Goal: Information Seeking & Learning: Find specific fact

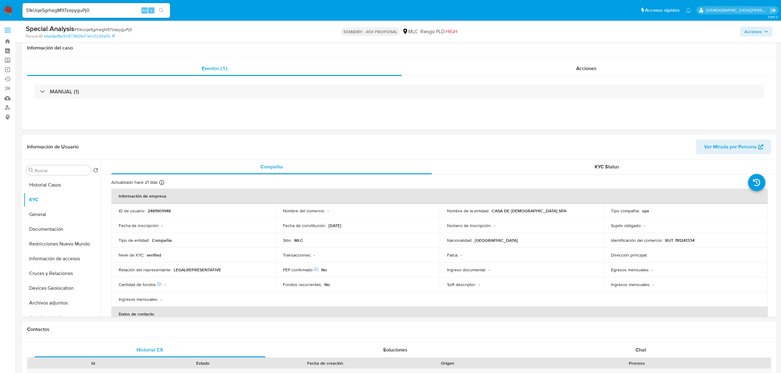
select select "10"
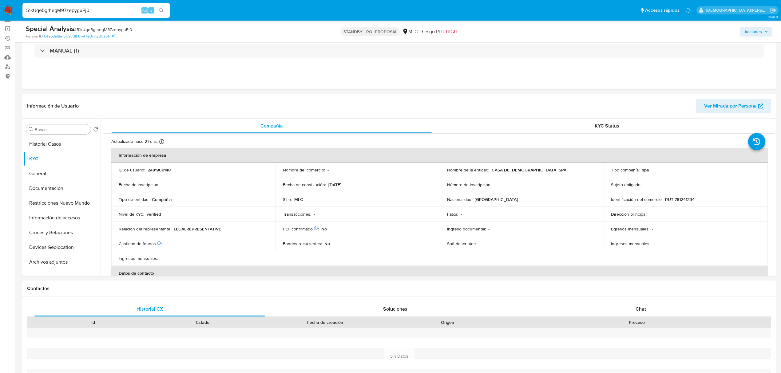
scroll to position [392, 0]
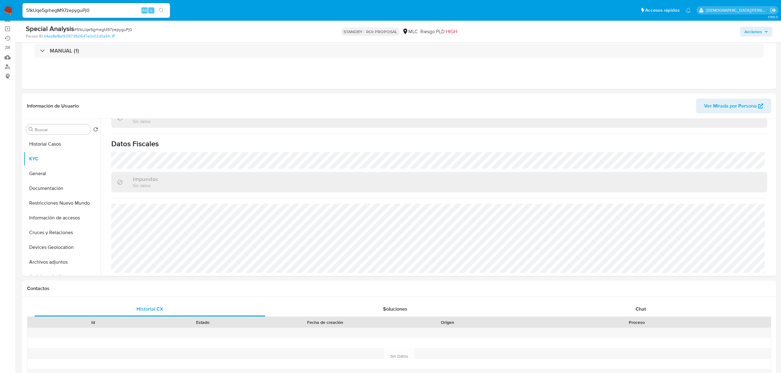
click at [126, 8] on input "51kUqe5grhegM97zepyguPj0" at bounding box center [96, 10] width 148 height 8
paste input "150759930"
type input "1507599300"
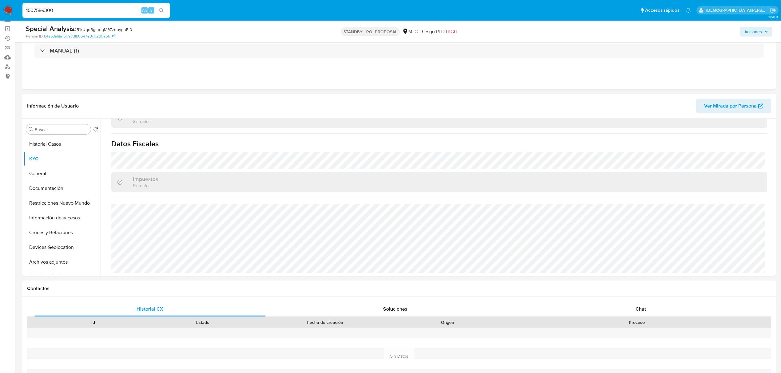
click at [161, 8] on icon "search-icon" at bounding box center [161, 10] width 5 height 5
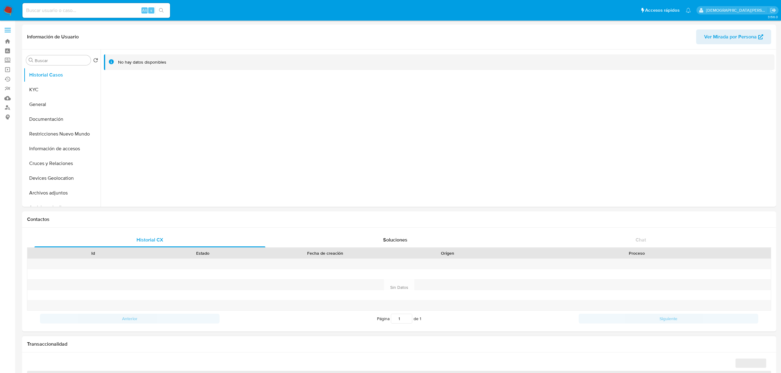
select select "10"
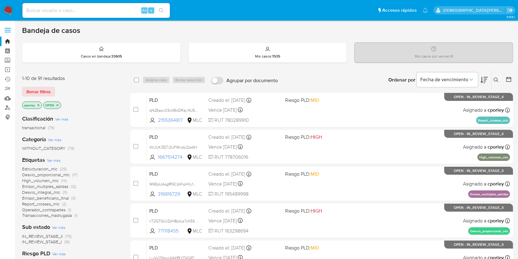
click at [115, 6] on div "Alt s" at bounding box center [96, 10] width 148 height 15
click at [112, 11] on input at bounding box center [96, 10] width 148 height 8
paste input "2089681457"
type input "2089681457"
click at [164, 14] on button "search-icon" at bounding box center [161, 10] width 13 height 9
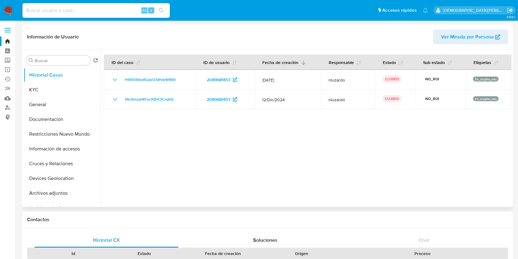
select select "10"
click at [272, 159] on div at bounding box center [306, 127] width 411 height 157
click at [61, 91] on button "KYC" at bounding box center [60, 89] width 72 height 15
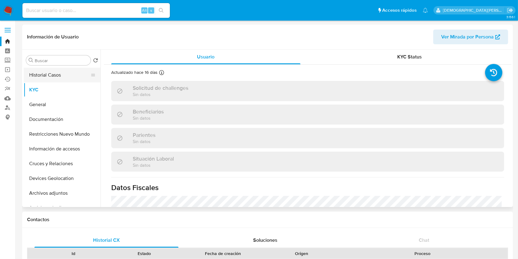
click at [60, 73] on button "Historial Casos" at bounding box center [60, 75] width 72 height 15
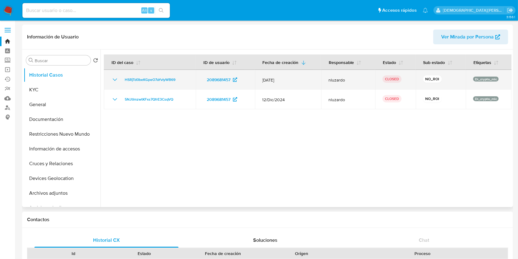
click at [113, 81] on icon "Mostrar/Ocultar" at bounding box center [114, 79] width 7 height 7
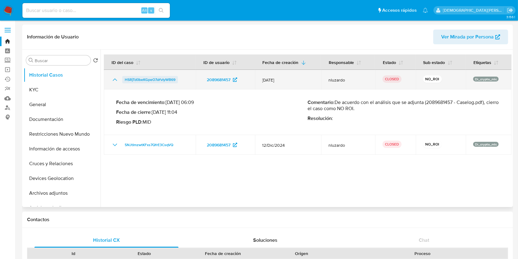
click at [148, 78] on span "HSRjTd0beKGpeO7aYvIyWB69" at bounding box center [150, 79] width 51 height 7
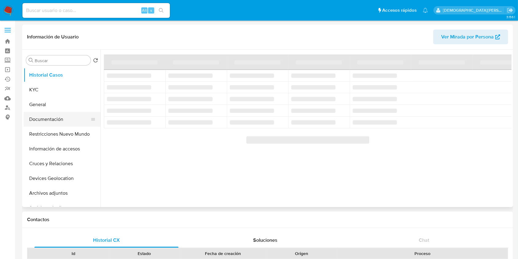
click at [69, 119] on button "Documentación" at bounding box center [60, 119] width 72 height 15
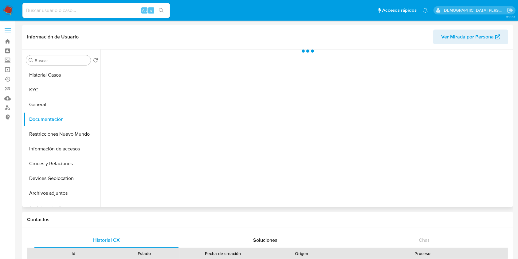
select select "10"
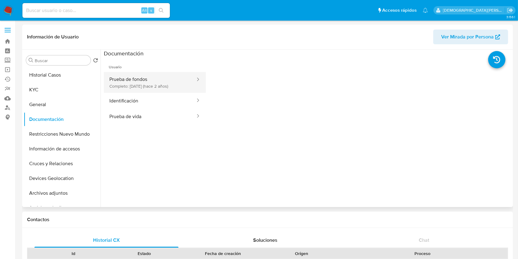
click at [171, 80] on button "Prueba de fondos Completo: 25/11/2023 (hace 2 años)" at bounding box center [150, 82] width 92 height 21
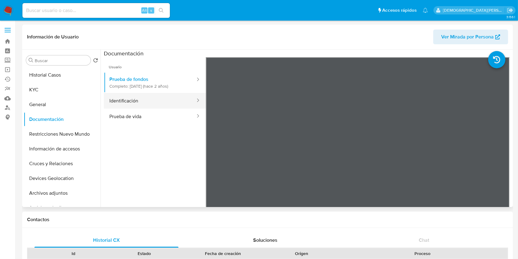
click at [164, 100] on button "Identificación" at bounding box center [150, 101] width 92 height 16
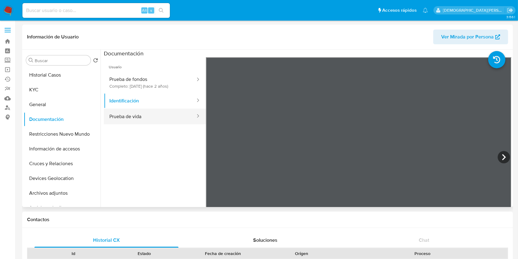
click at [133, 113] on button "Prueba de vida" at bounding box center [150, 117] width 92 height 16
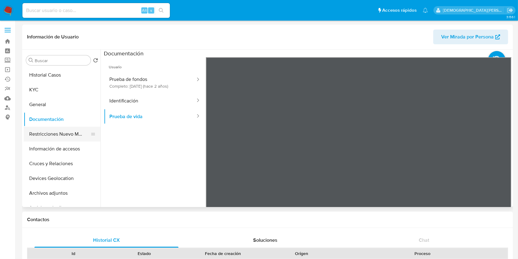
click at [61, 133] on button "Restricciones Nuevo Mundo" at bounding box center [60, 134] width 72 height 15
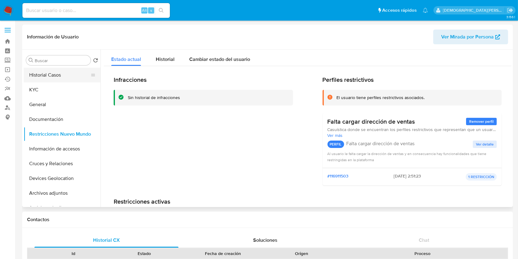
click at [58, 78] on button "Historial Casos" at bounding box center [60, 75] width 72 height 15
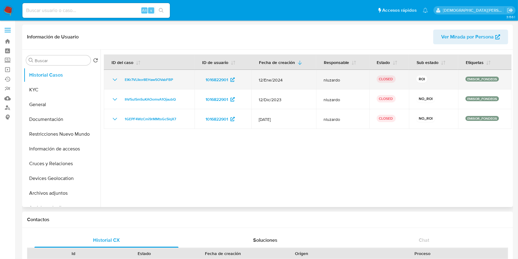
click at [113, 79] on icon "Mostrar/Ocultar" at bounding box center [115, 79] width 4 height 2
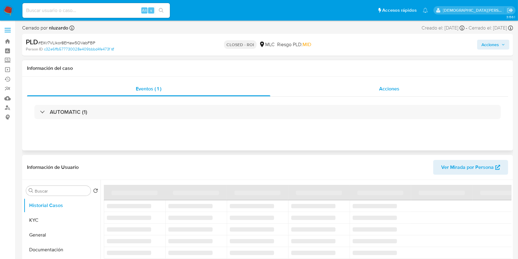
select select "10"
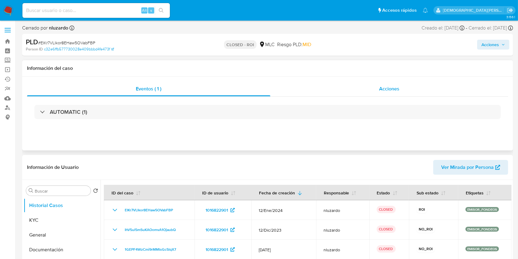
click at [365, 89] on div "Acciones" at bounding box center [389, 88] width 238 height 15
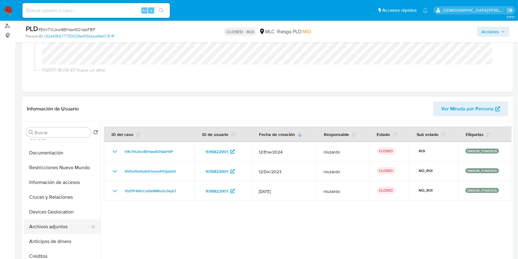
scroll to position [82, 0]
click at [60, 168] on button "Devices Geolocation" at bounding box center [60, 168] width 72 height 15
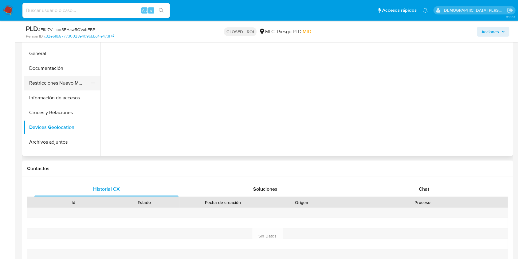
scroll to position [164, 0]
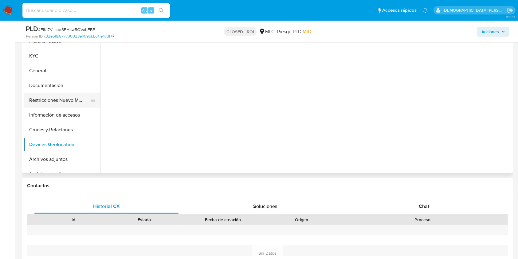
click at [60, 85] on ul "Historial Casos KYC General Documentación Restricciones Nuevo Mundo Información…" at bounding box center [62, 103] width 77 height 139
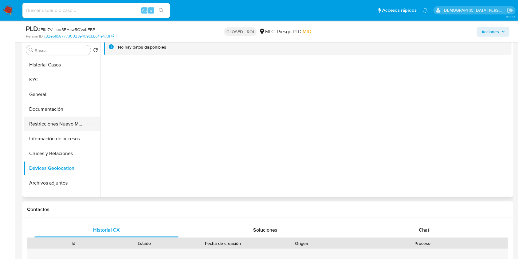
click at [67, 124] on button "Restricciones Nuevo Mundo" at bounding box center [60, 123] width 72 height 15
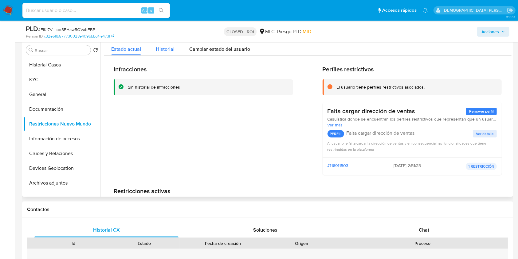
click at [167, 50] on span "Historial" at bounding box center [165, 48] width 19 height 7
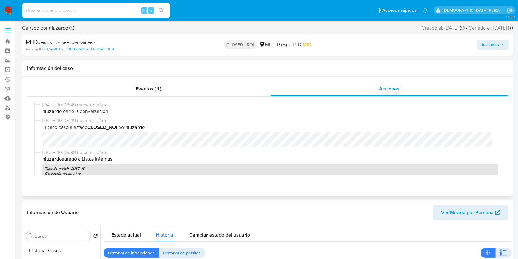
scroll to position [205, 0]
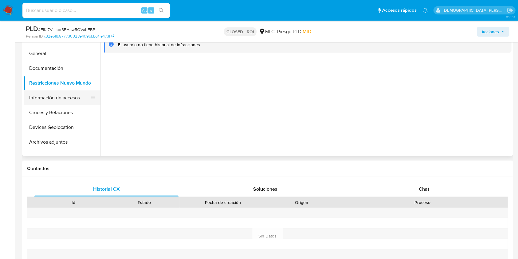
click at [55, 97] on button "Información de accesos" at bounding box center [60, 97] width 72 height 15
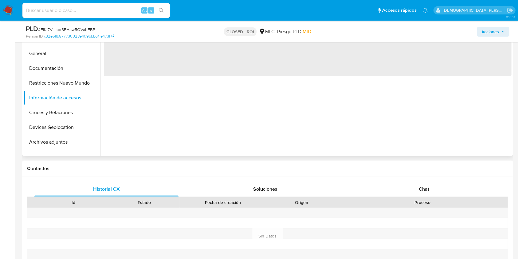
scroll to position [123, 0]
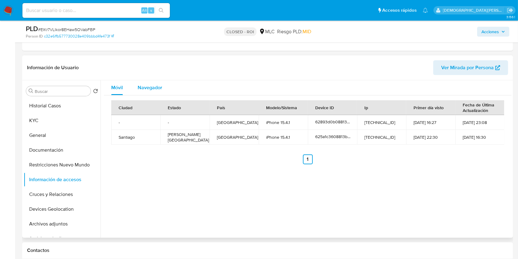
click at [139, 94] on div "Navegador" at bounding box center [150, 87] width 25 height 15
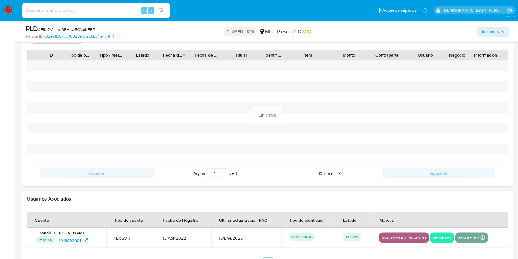
scroll to position [683, 0]
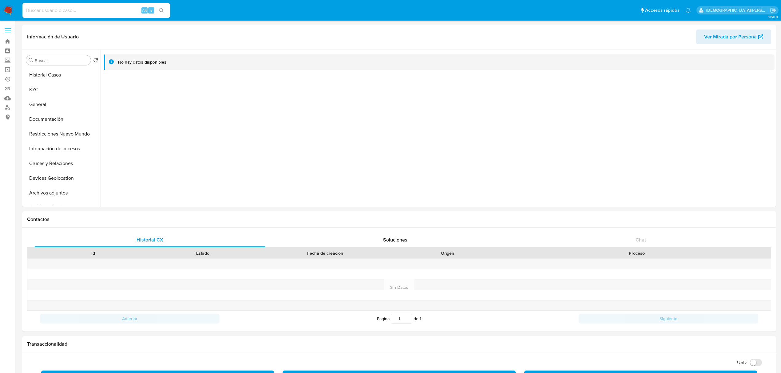
select select "10"
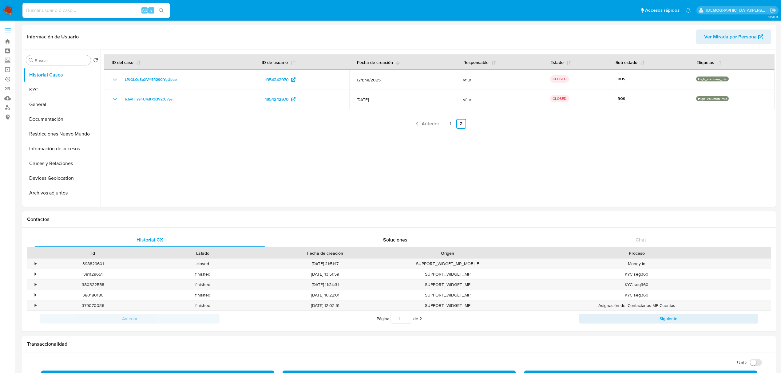
select select "10"
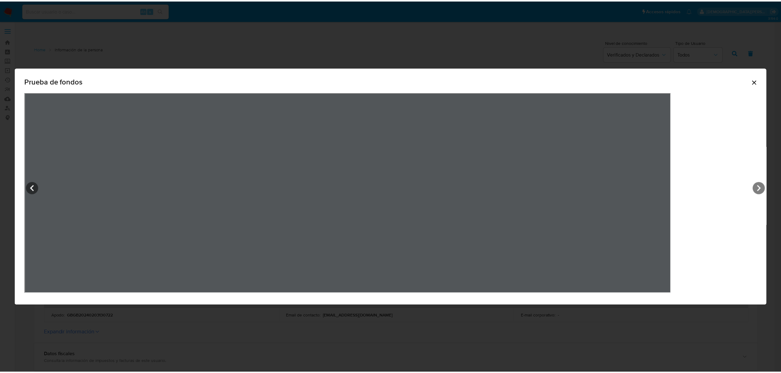
scroll to position [633, 0]
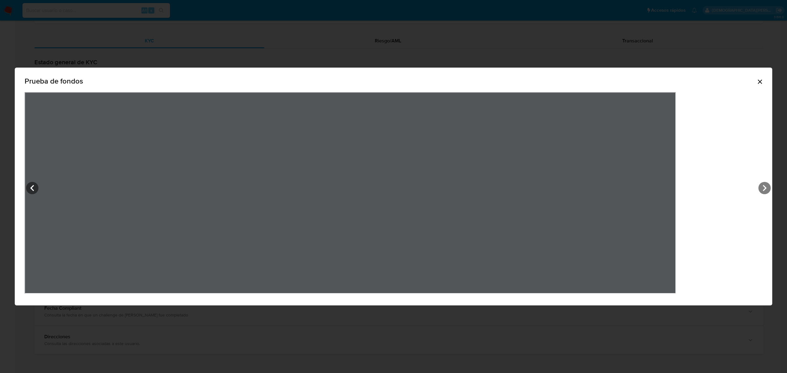
click at [722, 79] on div "Prueba de fondos" at bounding box center [393, 187] width 757 height 238
click at [756, 82] on icon "Cerrar" at bounding box center [759, 81] width 7 height 7
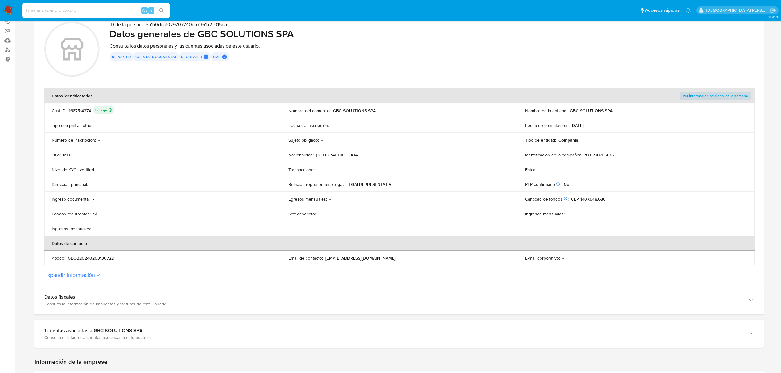
scroll to position [0, 0]
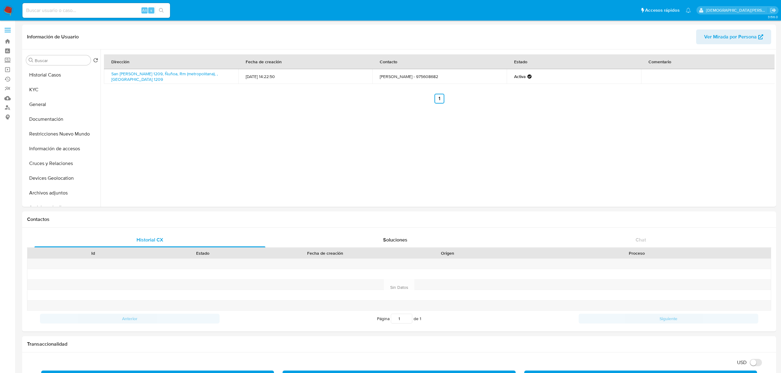
select select "10"
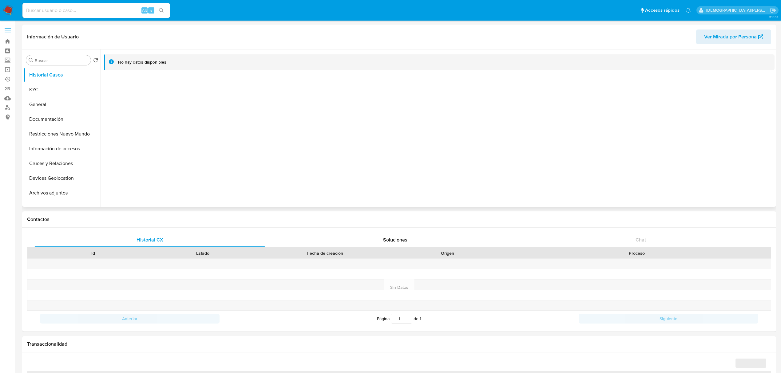
select select "10"
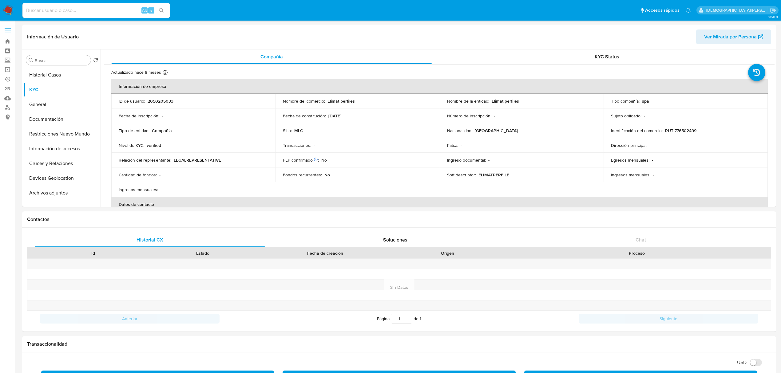
select select "10"
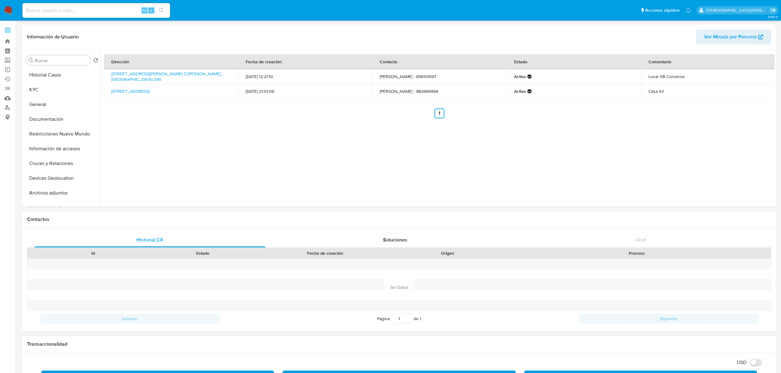
select select "10"
click at [187, 148] on div "Dirección Fecha de creación Contacto Estado Comentario [STREET_ADDRESS][PERSON_…" at bounding box center [438, 127] width 674 height 157
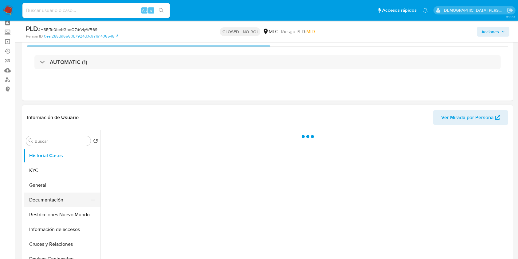
scroll to position [41, 0]
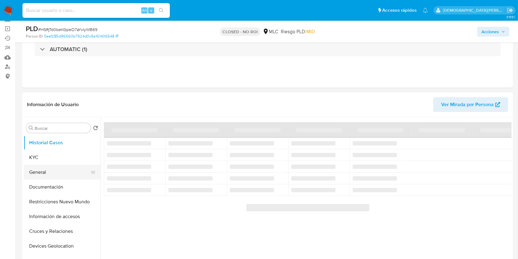
click at [41, 171] on button "General" at bounding box center [60, 172] width 72 height 15
select select "10"
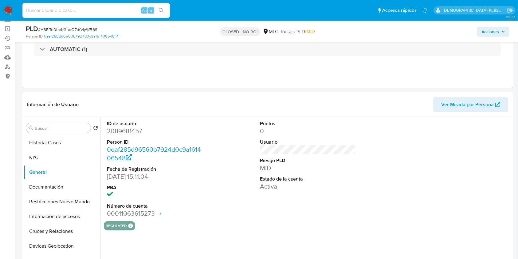
click at [127, 132] on dd "2089681457" at bounding box center [155, 131] width 96 height 9
copy dd "2089681457"
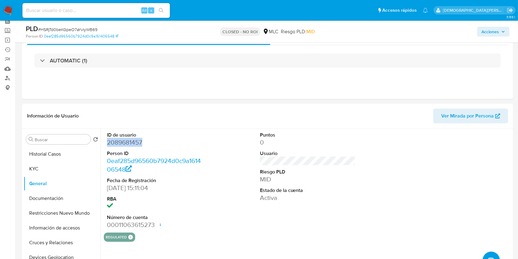
scroll to position [0, 0]
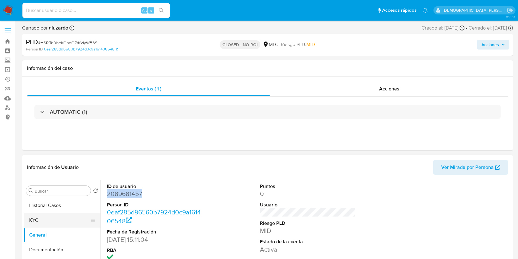
click at [39, 222] on button "KYC" at bounding box center [60, 220] width 72 height 15
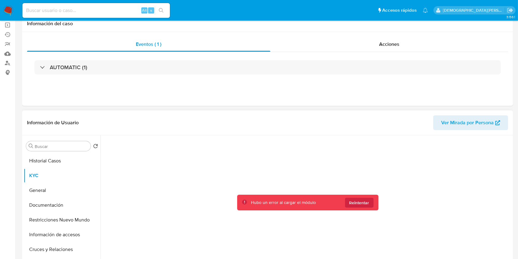
scroll to position [82, 0]
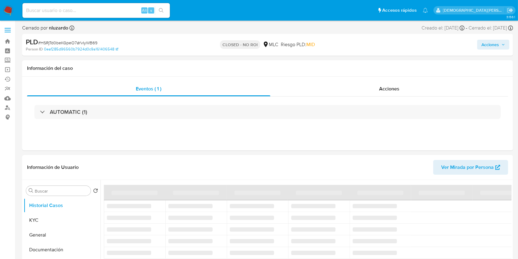
select select "10"
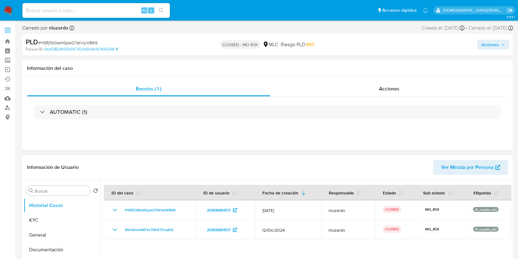
drag, startPoint x: 113, startPoint y: 232, endPoint x: 138, endPoint y: 181, distance: 56.8
click at [113, 232] on icon "Mostrar/Ocultar" at bounding box center [114, 229] width 7 height 7
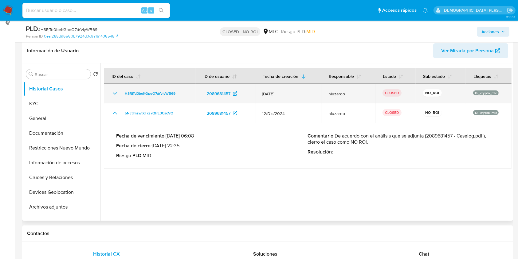
scroll to position [82, 0]
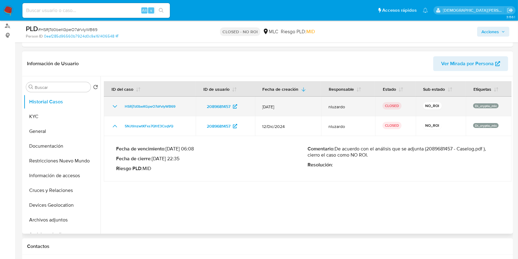
drag, startPoint x: 116, startPoint y: 107, endPoint x: 115, endPoint y: 100, distance: 7.7
click at [116, 107] on icon "Mostrar/Ocultar" at bounding box center [114, 106] width 7 height 7
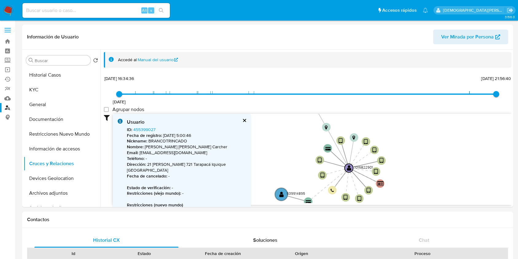
select select "10"
click at [9, 107] on link "Buscador de personas" at bounding box center [36, 108] width 73 height 10
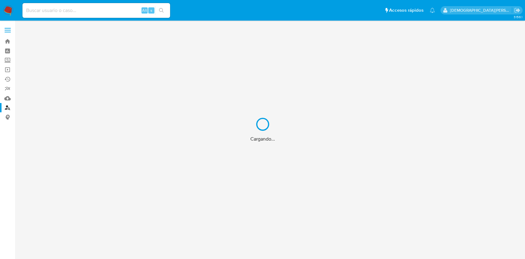
click at [125, 13] on div "Cargando..." at bounding box center [262, 129] width 525 height 259
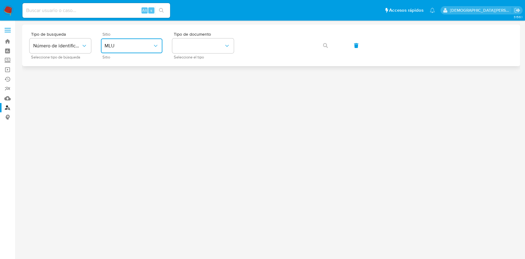
click at [108, 44] on span "MLU" at bounding box center [129, 46] width 48 height 6
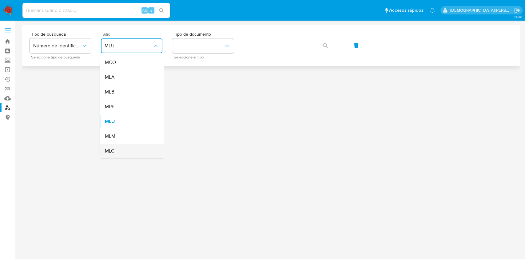
click at [129, 145] on div "MLC" at bounding box center [130, 151] width 50 height 15
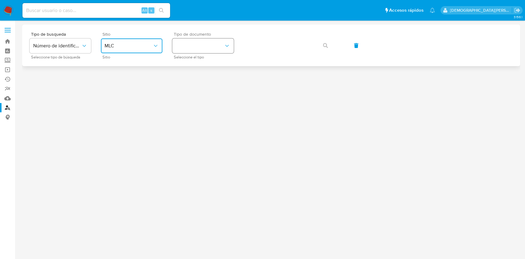
click at [207, 50] on button "identificationType" at bounding box center [202, 45] width 61 height 15
click at [193, 69] on div "RUT RUT" at bounding box center [201, 65] width 50 height 21
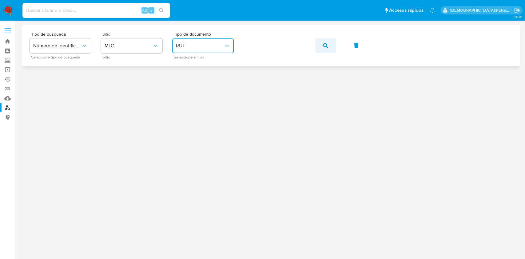
click at [323, 43] on icon "button" at bounding box center [325, 45] width 5 height 5
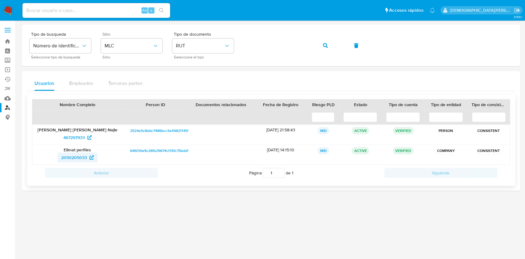
click at [74, 158] on span "2050205033" at bounding box center [74, 157] width 26 height 10
click at [73, 136] on span "467297933" at bounding box center [74, 137] width 22 height 10
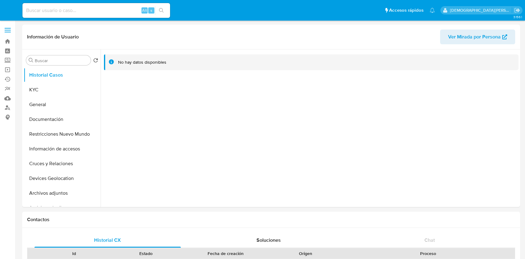
select select "10"
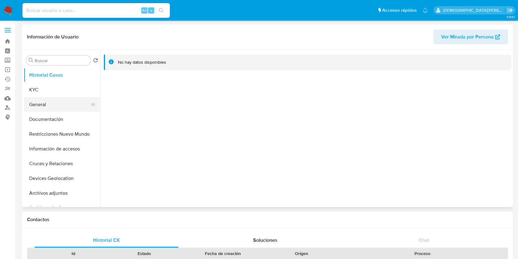
click at [46, 101] on button "General" at bounding box center [60, 104] width 72 height 15
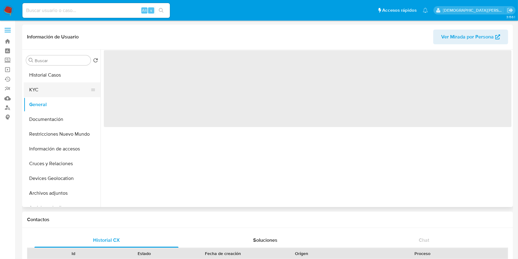
click at [46, 90] on button "KYC" at bounding box center [60, 89] width 72 height 15
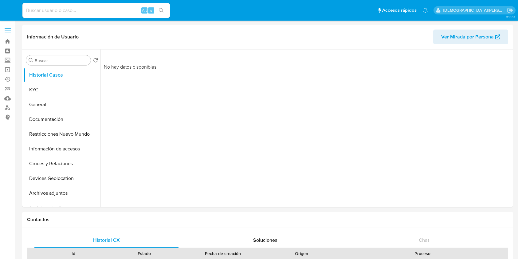
select select "10"
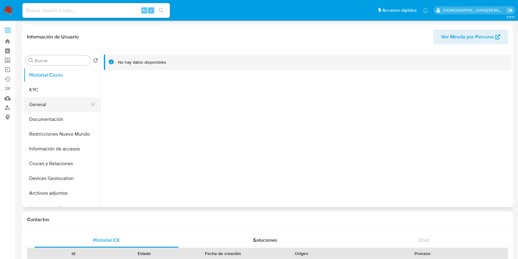
click at [41, 105] on button "General" at bounding box center [60, 104] width 72 height 15
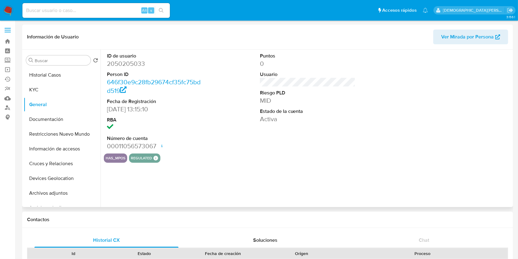
click at [135, 61] on dd "2050205033" at bounding box center [155, 63] width 96 height 9
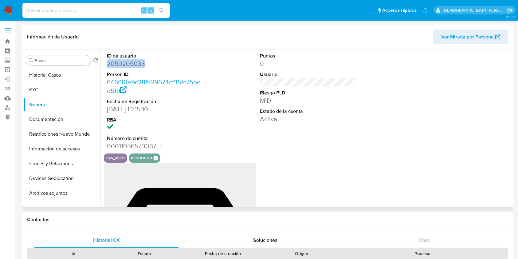
copy dd "2050205033"
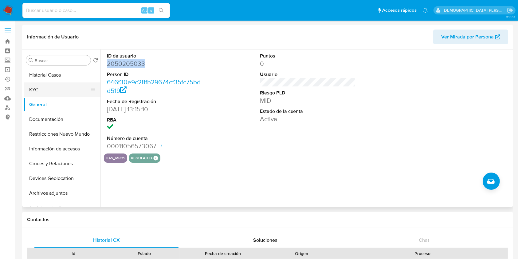
click at [37, 91] on button "KYC" at bounding box center [60, 89] width 72 height 15
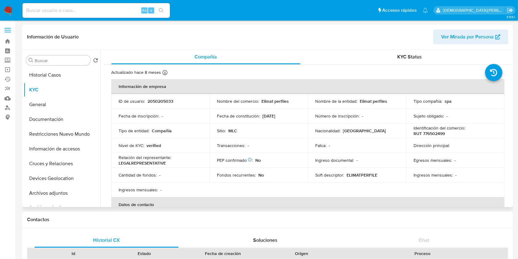
click at [378, 101] on p "Elimat perfiles" at bounding box center [373, 101] width 27 height 6
click at [358, 104] on div "Nombre de la entidad : Elimat perfiles" at bounding box center [357, 101] width 84 height 6
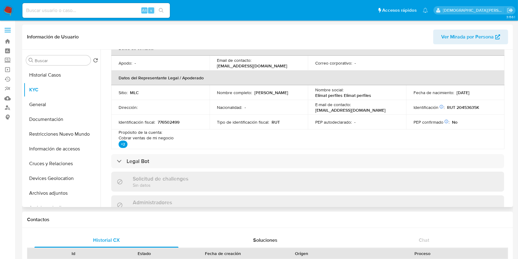
scroll to position [164, 0]
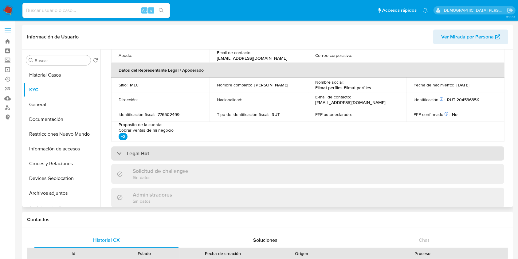
click at [157, 153] on div "Legal Bot" at bounding box center [307, 153] width 393 height 14
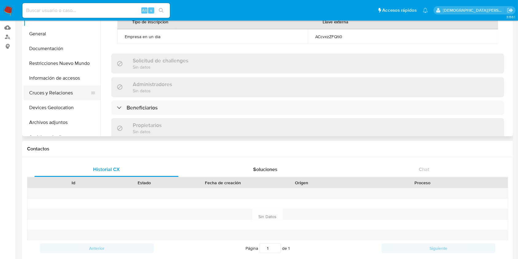
scroll to position [41, 0]
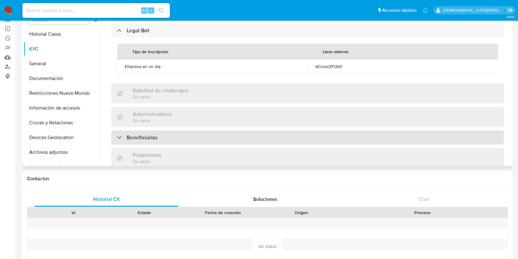
click at [138, 141] on h3 "Beneficiarios" at bounding box center [142, 137] width 31 height 7
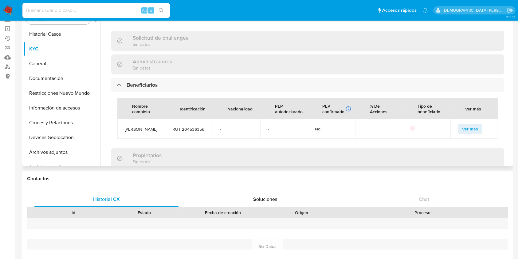
scroll to position [328, 0]
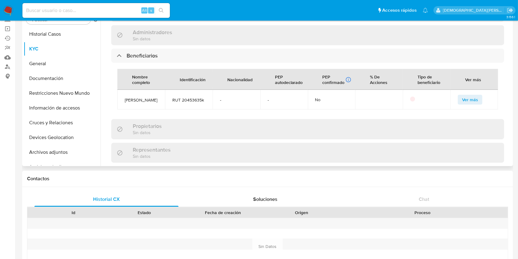
click at [472, 104] on span "Ver más" at bounding box center [470, 99] width 16 height 9
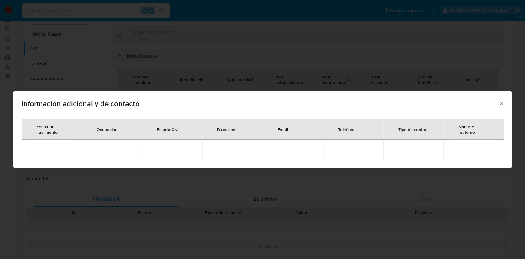
click at [298, 53] on div "Información adicional y de contacto Fecha de nacimiento Ocupación Estado Civil …" at bounding box center [262, 129] width 525 height 259
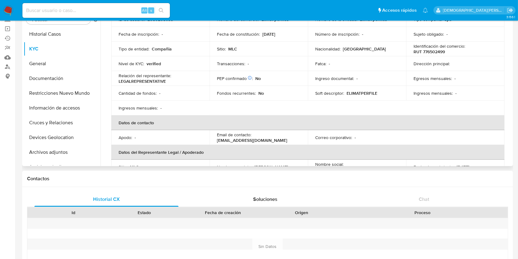
scroll to position [0, 0]
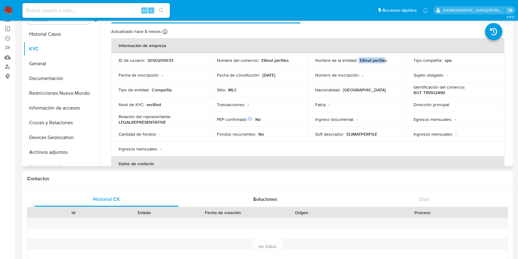
drag, startPoint x: 357, startPoint y: 60, endPoint x: 384, endPoint y: 60, distance: 26.4
click at [384, 60] on div "Nombre de la entidad : Elimat perfiles" at bounding box center [357, 60] width 84 height 6
click at [387, 61] on div "Nombre de la entidad : Elimat perfiles" at bounding box center [357, 60] width 84 height 6
drag, startPoint x: 386, startPoint y: 61, endPoint x: 359, endPoint y: 58, distance: 27.4
click at [359, 58] on div "Nombre de la entidad : Elimat perfiles" at bounding box center [357, 60] width 84 height 6
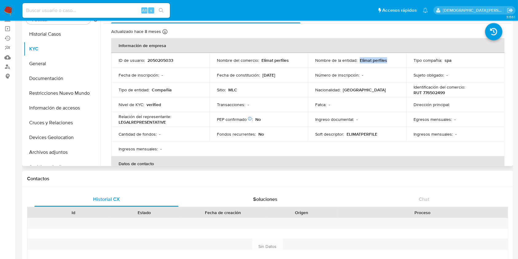
copy p "Elimat perfiles"
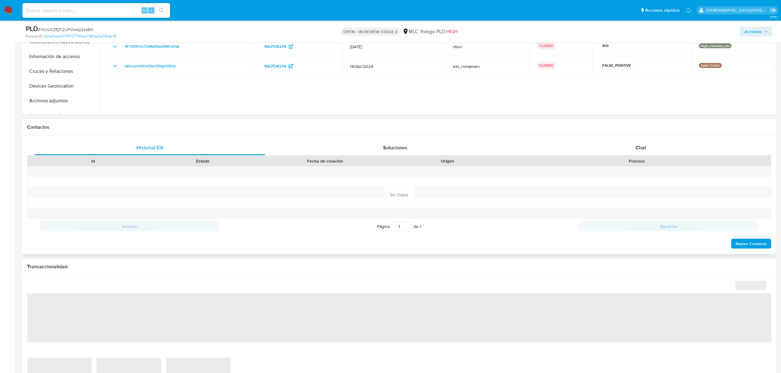
select select "10"
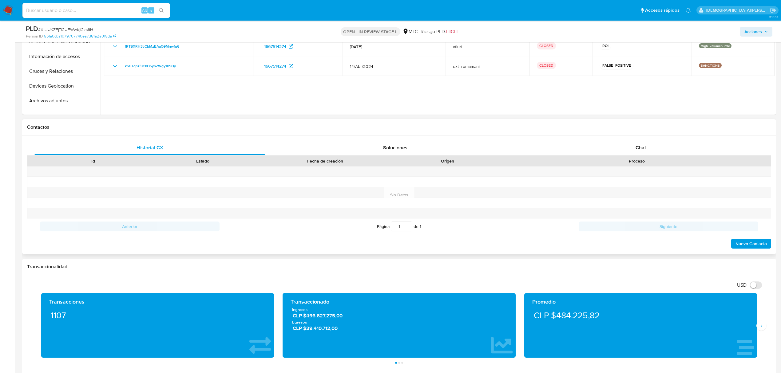
scroll to position [205, 0]
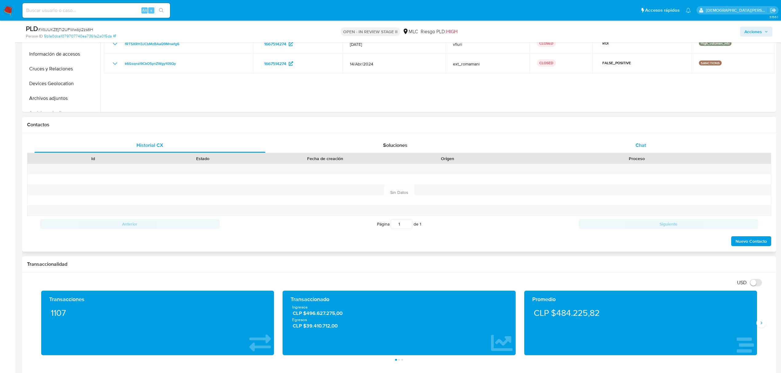
click at [636, 144] on span "Chat" at bounding box center [640, 145] width 10 height 7
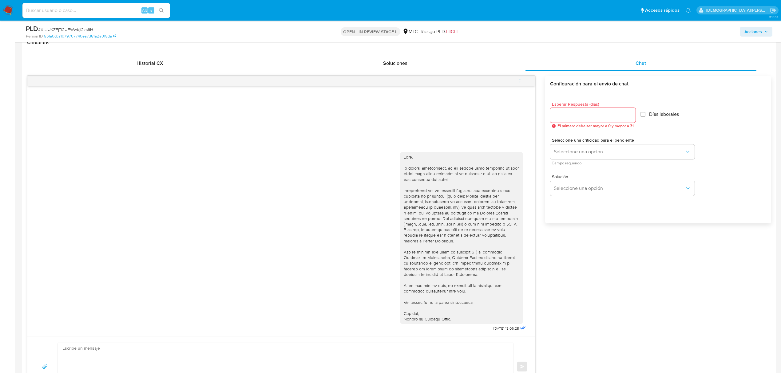
scroll to position [410, 0]
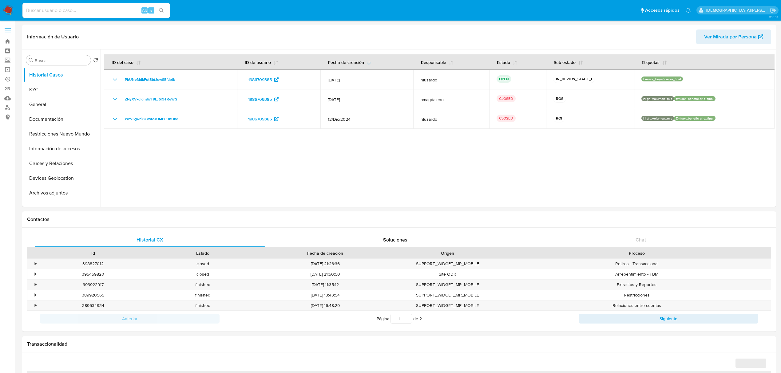
select select "10"
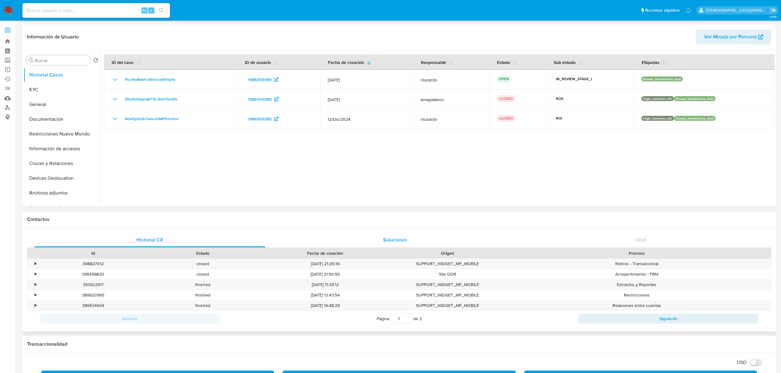
click at [388, 237] on span "Soluciones" at bounding box center [395, 239] width 24 height 7
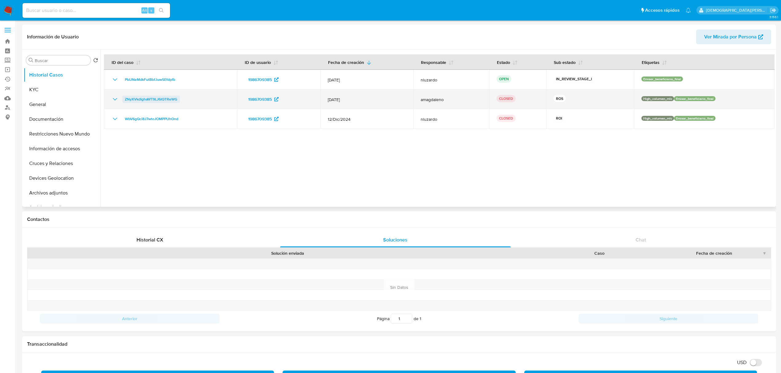
click at [138, 99] on span "ZNyXVkdlghaWT9LJ6lQTReWG" at bounding box center [151, 99] width 53 height 7
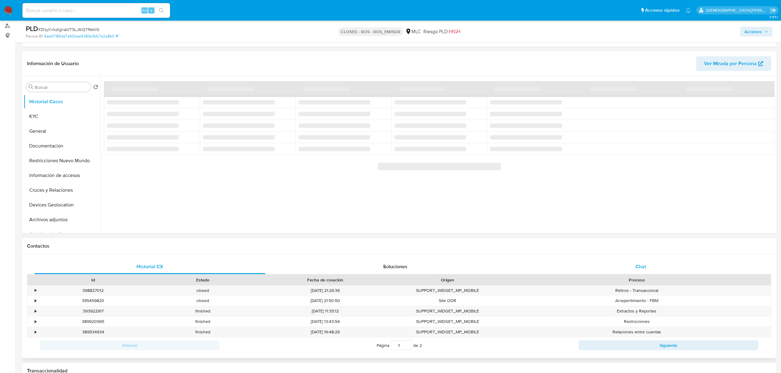
click at [615, 267] on div "Chat" at bounding box center [640, 266] width 231 height 15
select select "10"
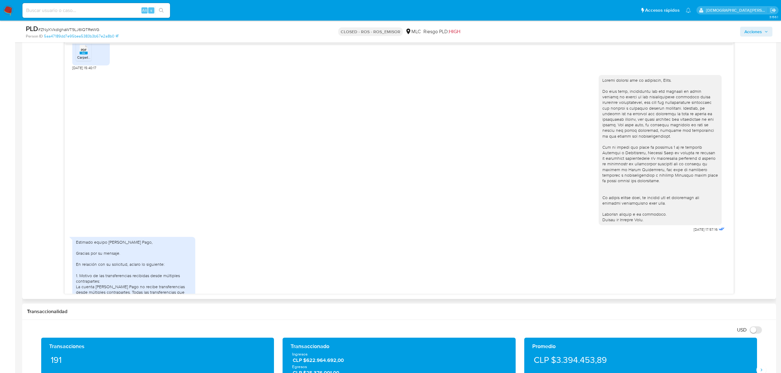
scroll to position [164, 0]
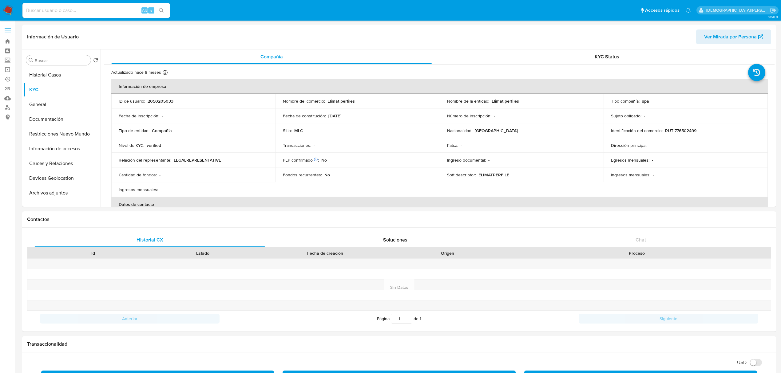
select select "10"
click at [339, 101] on p "Elimat perfiles" at bounding box center [340, 101] width 27 height 6
click at [412, 150] on td "Transacciones : -" at bounding box center [357, 145] width 164 height 15
click at [689, 132] on p "RUT 776502499" at bounding box center [680, 131] width 31 height 6
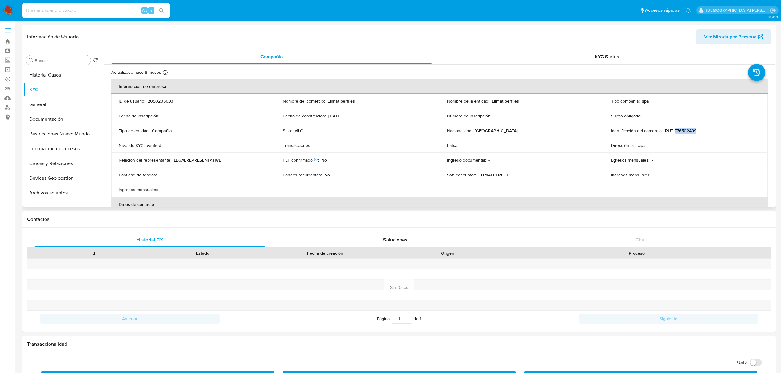
click at [689, 132] on p "RUT 776502499" at bounding box center [680, 131] width 31 height 6
copy p "776502499"
click at [681, 128] on p "RUT 776502499" at bounding box center [680, 131] width 31 height 6
click at [340, 116] on p "11/10/2022" at bounding box center [334, 116] width 13 height 6
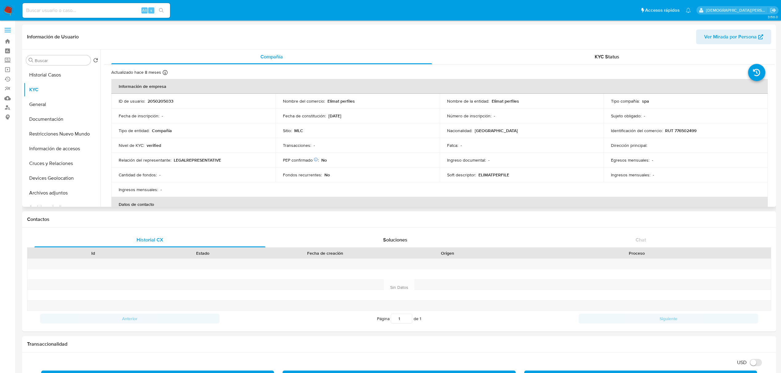
click at [340, 116] on p "11/10/2022" at bounding box center [334, 116] width 13 height 6
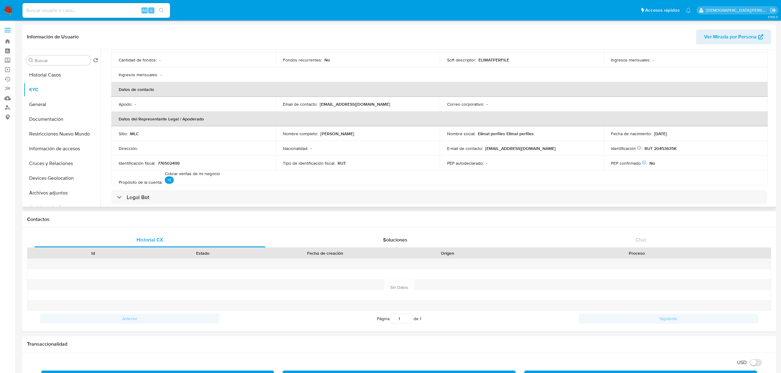
scroll to position [56, 0]
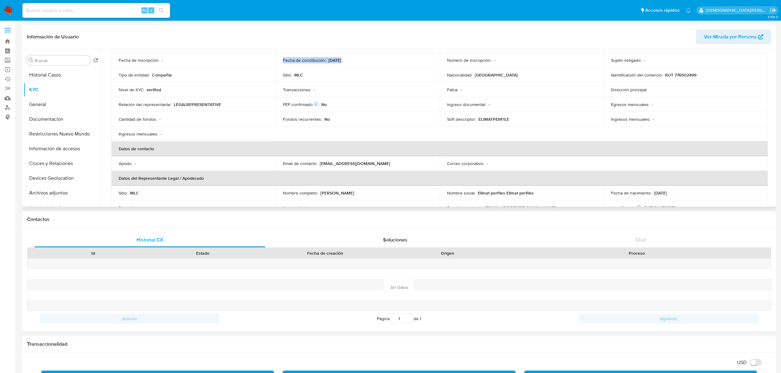
click at [335, 62] on td "Fecha de constitución : 11/10/2022" at bounding box center [357, 60] width 164 height 15
click at [335, 62] on p "11/10/2022" at bounding box center [334, 60] width 13 height 6
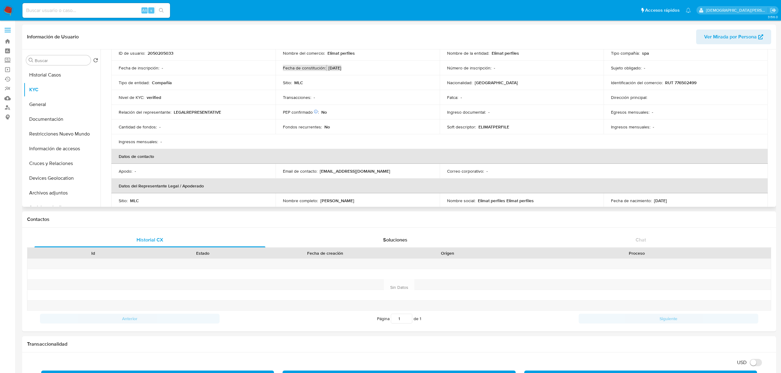
scroll to position [97, 0]
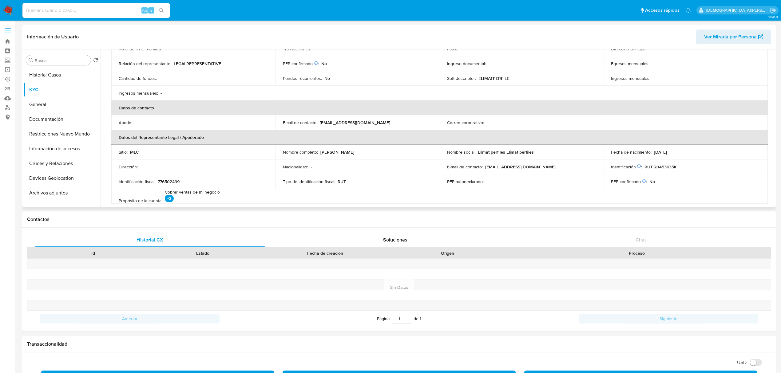
click at [345, 120] on p "elimatperfiles@gmail.com" at bounding box center [355, 123] width 70 height 6
copy div "Email de contacto : elimatperfiles@gmail.com"
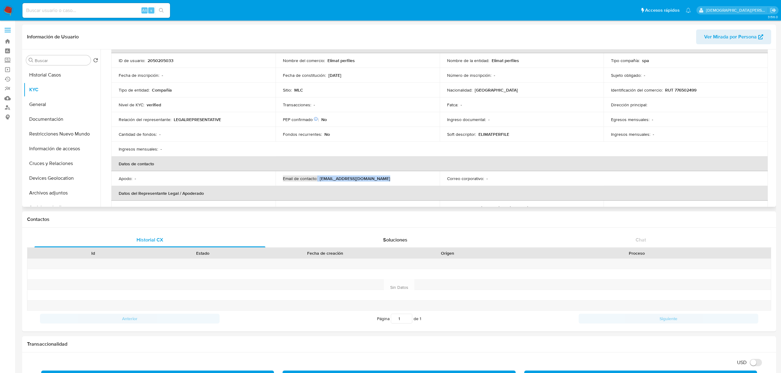
scroll to position [0, 0]
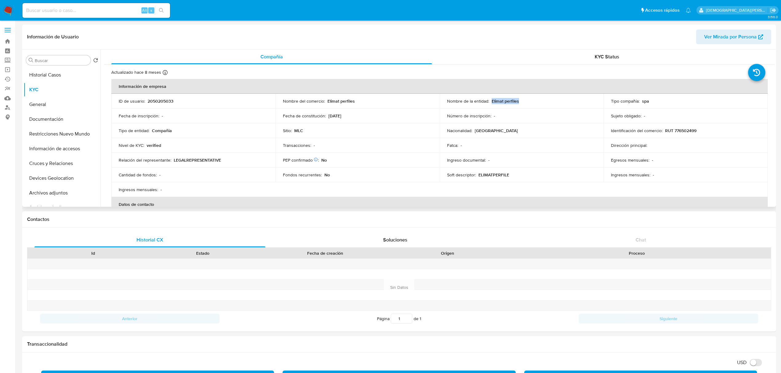
drag, startPoint x: 507, startPoint y: 101, endPoint x: 491, endPoint y: 103, distance: 16.4
click at [491, 103] on div "Nombre de la entidad : Elimat perfiles" at bounding box center [521, 101] width 149 height 6
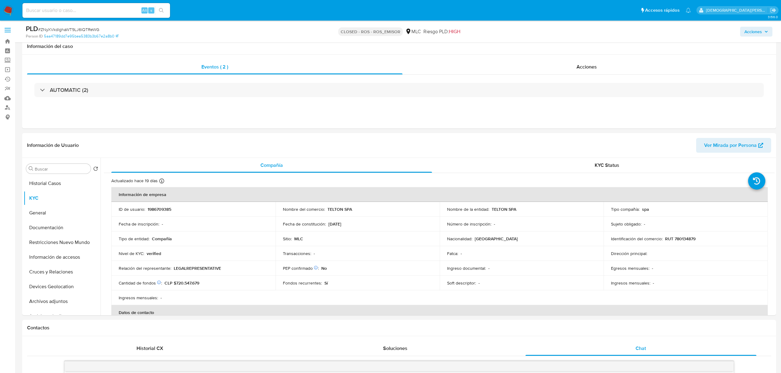
select select "10"
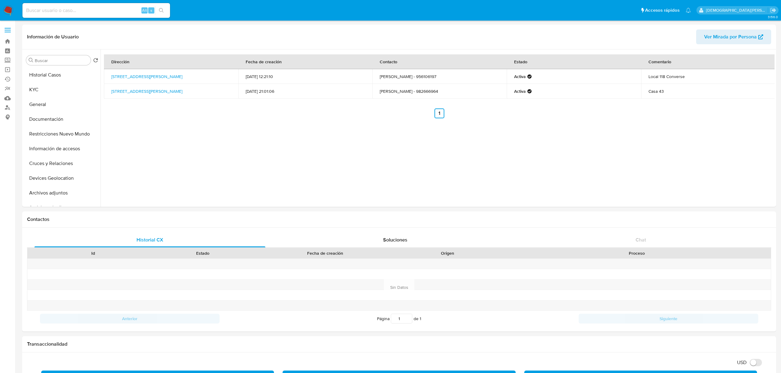
select select "10"
